Goal: Task Accomplishment & Management: Use online tool/utility

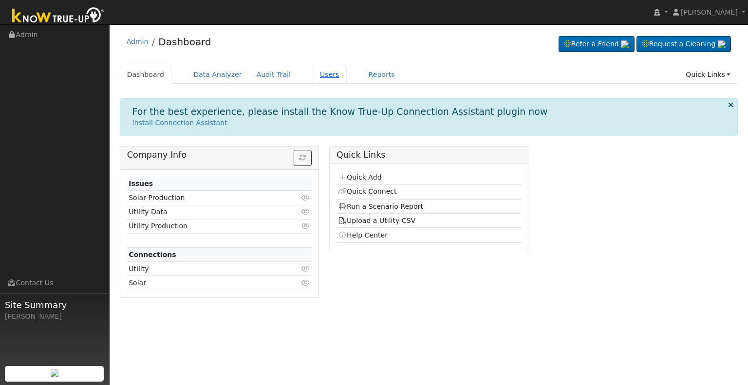
click at [315, 75] on link "Users" at bounding box center [330, 75] width 34 height 18
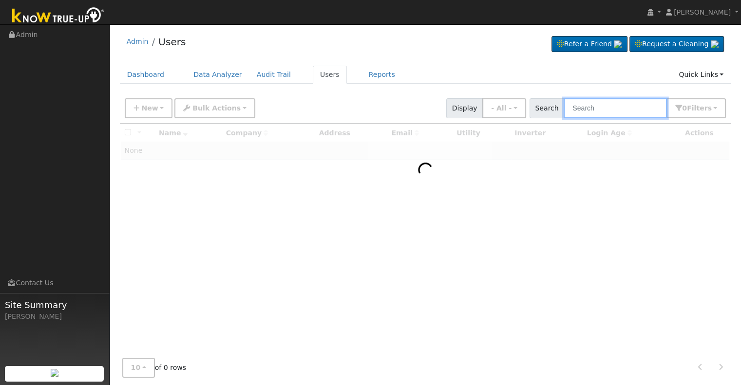
click at [612, 108] on input "text" at bounding box center [614, 108] width 103 height 20
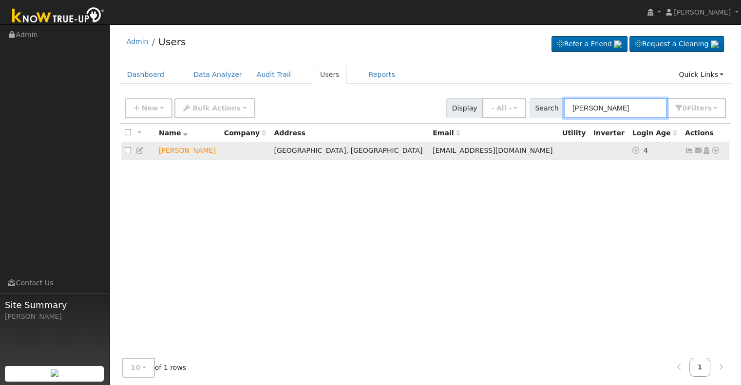
type input "[PERSON_NAME]"
click at [716, 150] on icon at bounding box center [715, 150] width 9 height 7
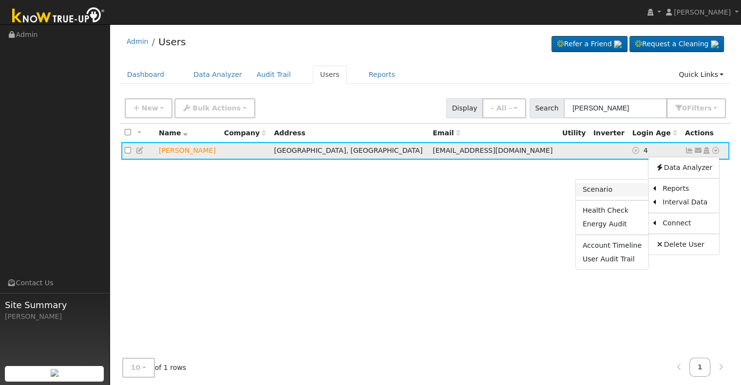
click at [630, 187] on link "Scenario" at bounding box center [612, 190] width 73 height 14
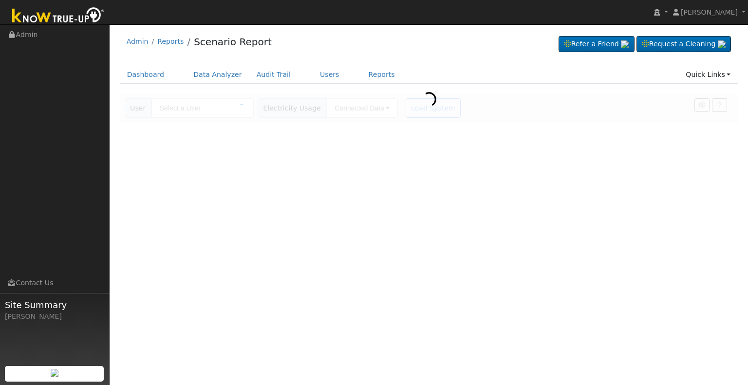
type input "[PERSON_NAME]"
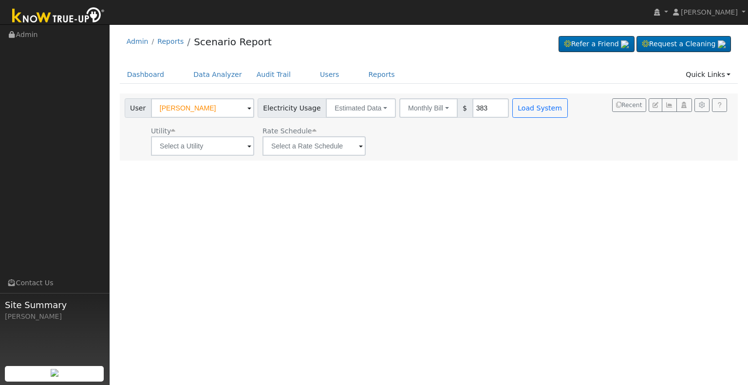
click at [247, 146] on span at bounding box center [249, 146] width 4 height 11
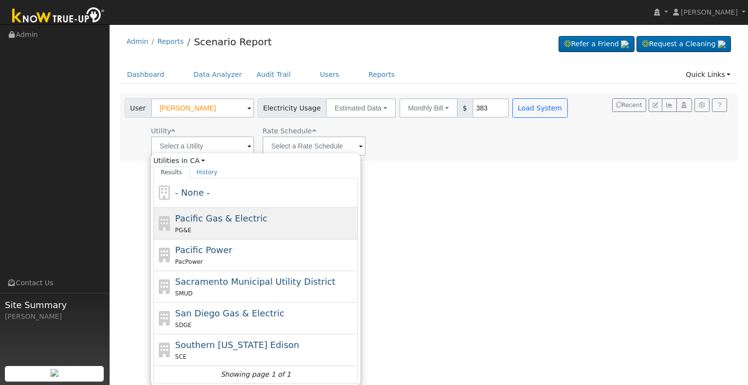
click at [228, 227] on div "PG&E" at bounding box center [265, 230] width 181 height 10
type input "Pacific Gas & Electric"
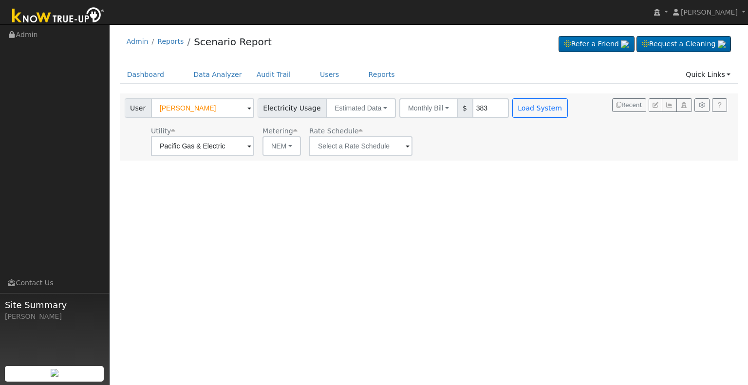
click at [251, 147] on span at bounding box center [249, 146] width 4 height 11
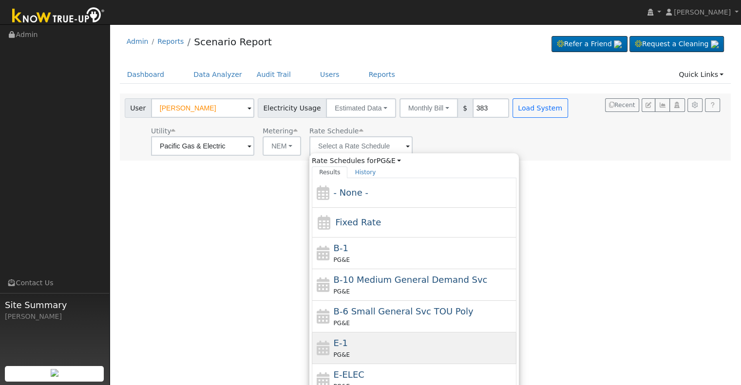
click at [364, 345] on div "E-1 PG&E" at bounding box center [424, 348] width 181 height 23
type input "E-1"
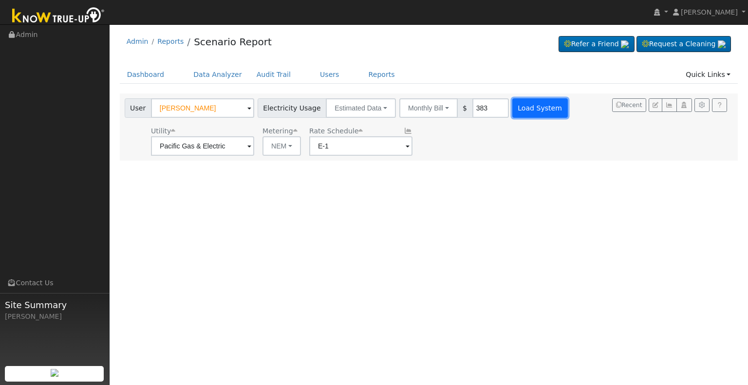
click at [523, 107] on button "Load System" at bounding box center [540, 107] width 56 height 19
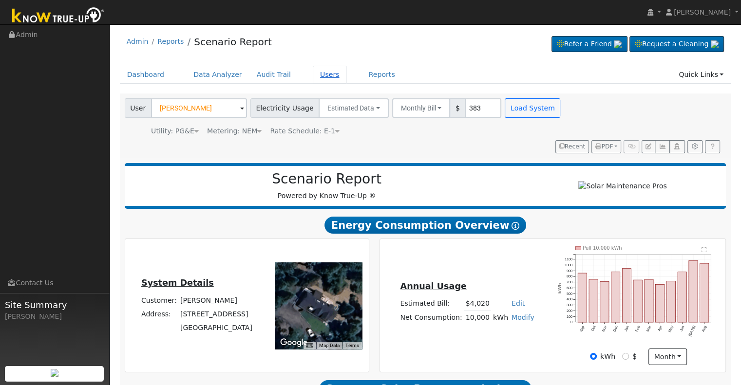
click at [314, 75] on link "Users" at bounding box center [330, 75] width 34 height 18
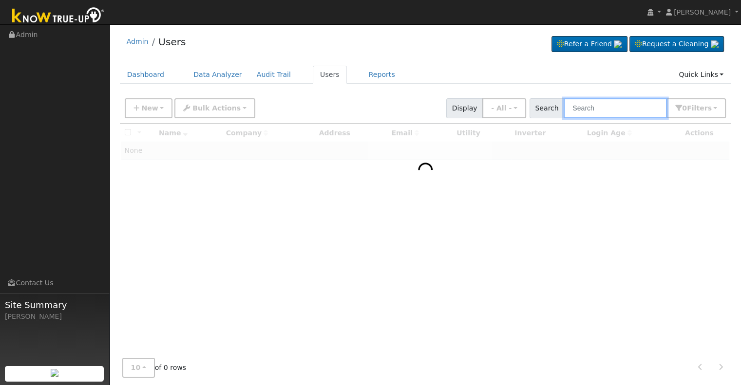
click at [609, 109] on input "text" at bounding box center [614, 108] width 103 height 20
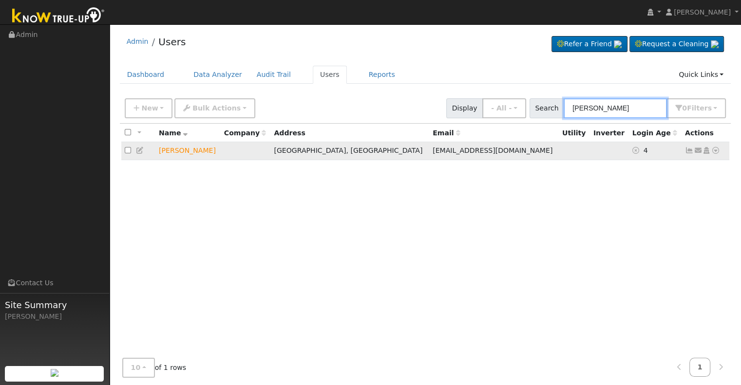
type input "[PERSON_NAME]"
click at [705, 151] on icon at bounding box center [706, 150] width 9 height 7
